Goal: Navigation & Orientation: Find specific page/section

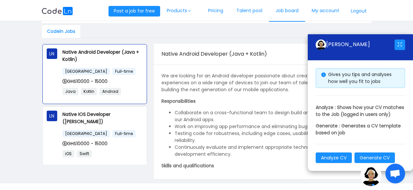
click at [284, 13] on link "Job board" at bounding box center [287, 11] width 36 height 22
click at [248, 9] on link "Talent pool" at bounding box center [249, 11] width 39 height 22
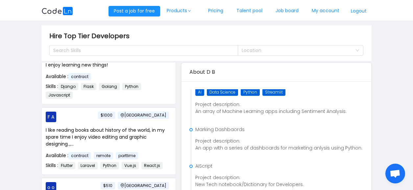
scroll to position [230, 0]
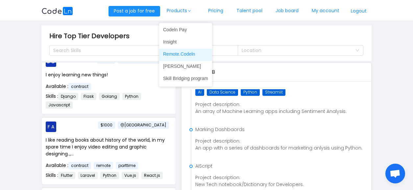
click at [181, 56] on link "Remote.Codeln" at bounding box center [185, 54] width 53 height 11
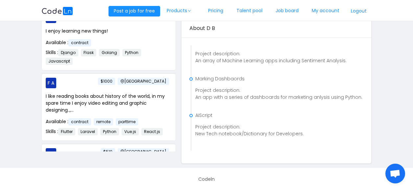
scroll to position [0, 0]
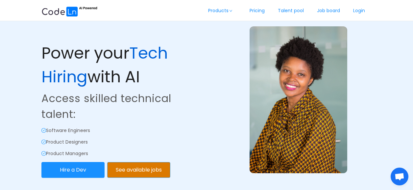
click at [124, 170] on button "See available jobs" at bounding box center [138, 170] width 63 height 16
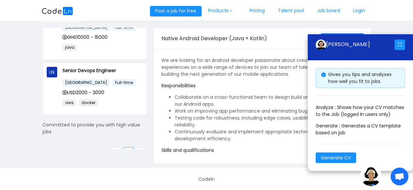
scroll to position [53, 0]
